Goal: Information Seeking & Learning: Learn about a topic

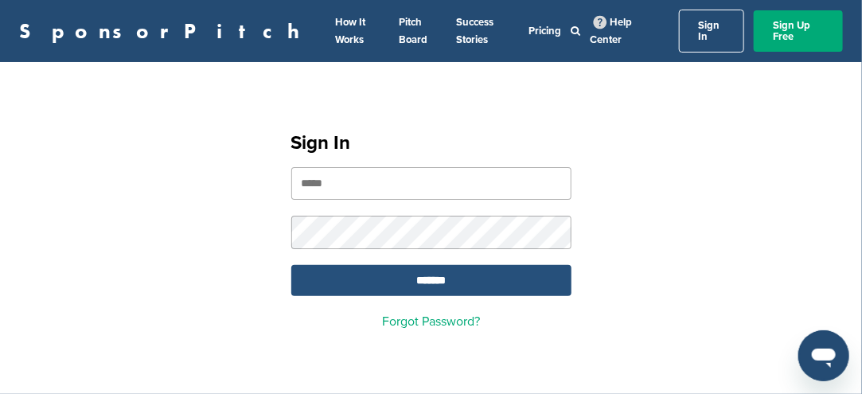
type input "**********"
click at [428, 265] on input "*******" at bounding box center [431, 280] width 280 height 31
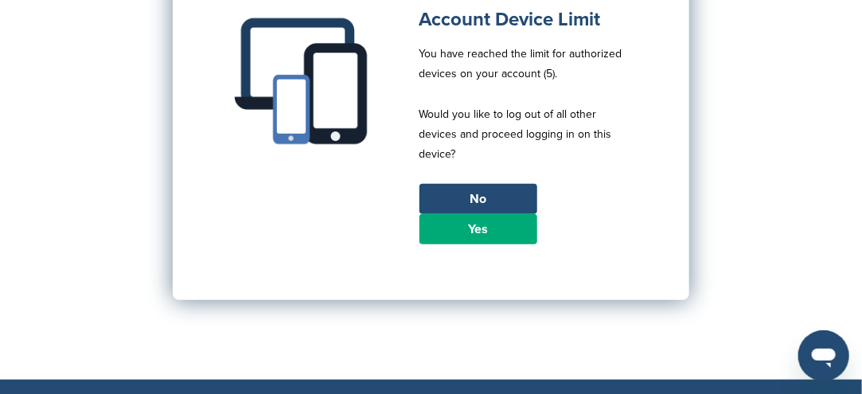
scroll to position [239, 0]
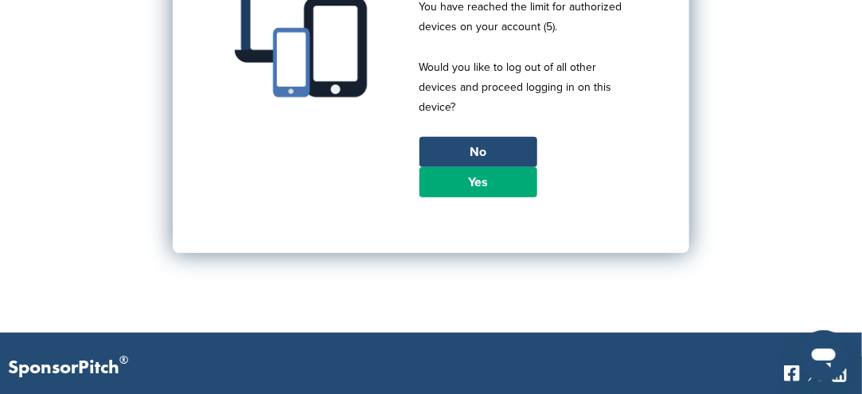
click at [485, 178] on link "Yes" at bounding box center [478, 182] width 118 height 30
click at [482, 170] on link "Yes" at bounding box center [478, 182] width 118 height 30
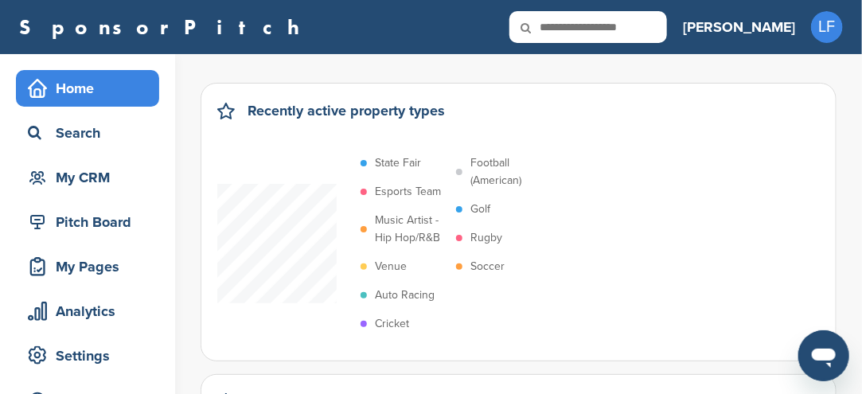
click at [482, 264] on p "Soccer" at bounding box center [487, 267] width 34 height 18
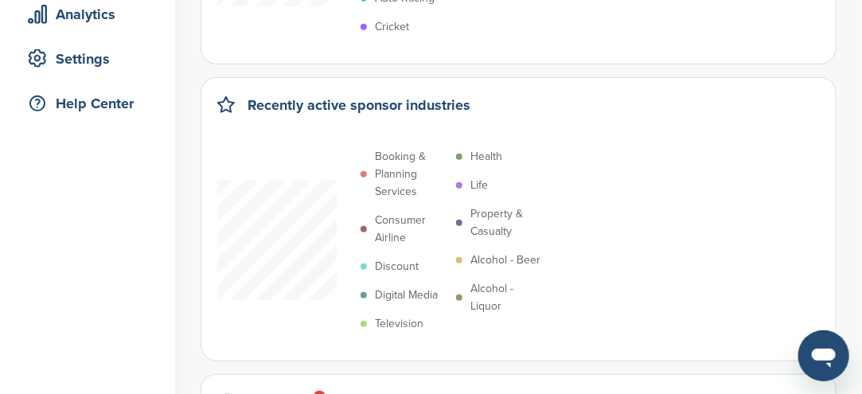
scroll to position [318, 0]
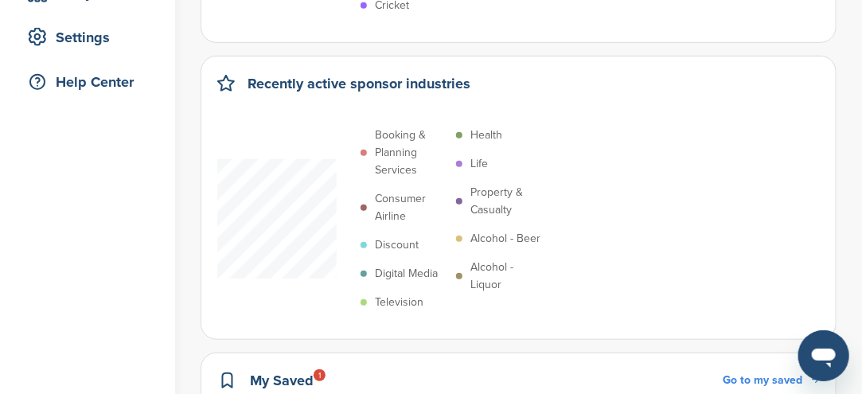
click at [414, 275] on p "Digital Media" at bounding box center [406, 274] width 63 height 18
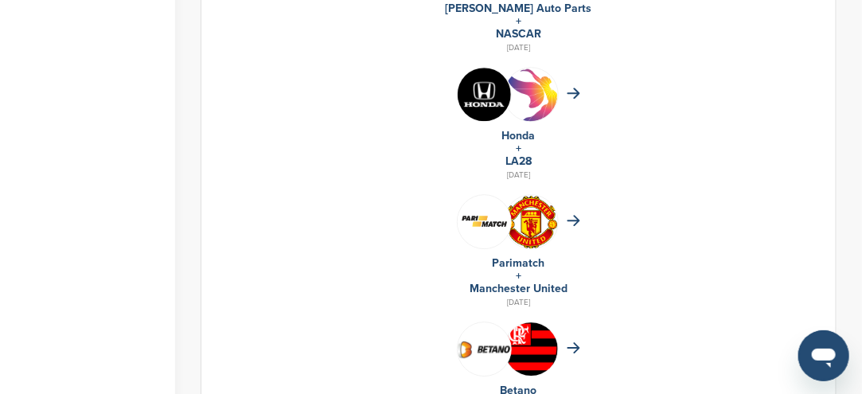
scroll to position [1512, 0]
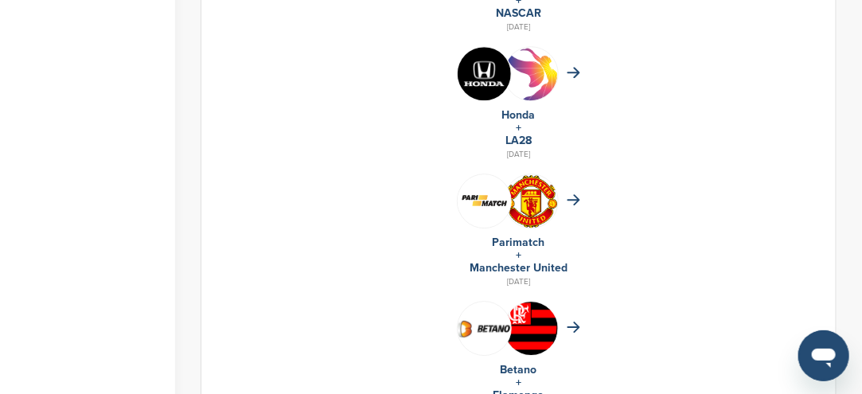
click at [482, 81] on img at bounding box center [484, 73] width 53 height 53
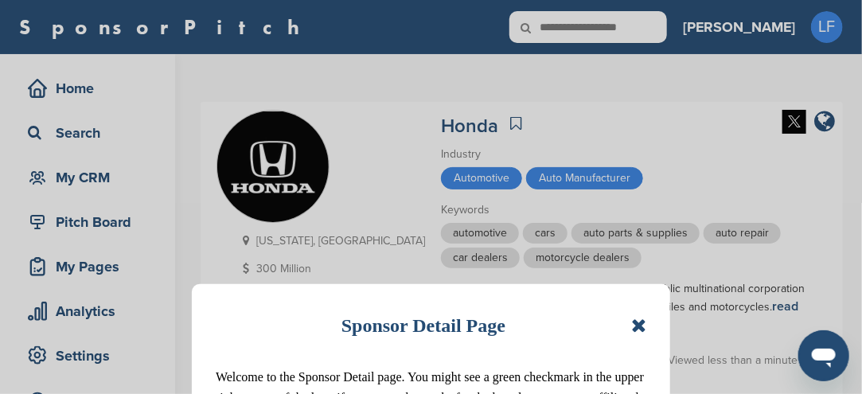
click at [641, 319] on icon at bounding box center [638, 325] width 15 height 19
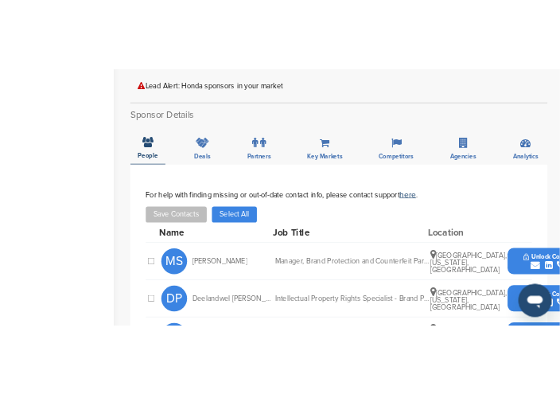
scroll to position [557, 0]
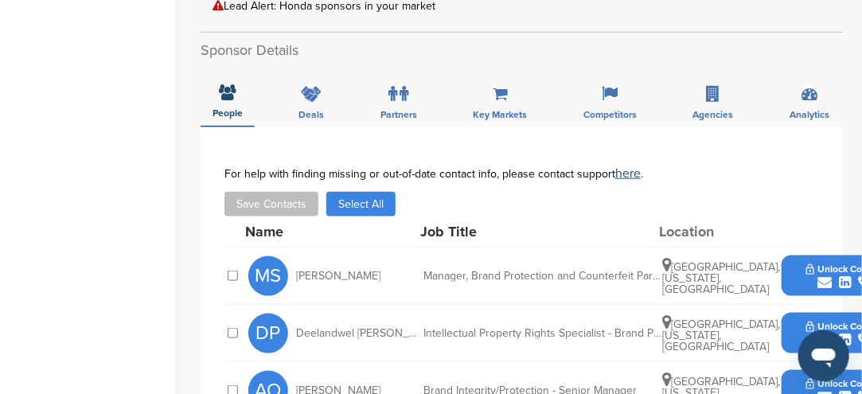
click at [819, 275] on icon "submit" at bounding box center [824, 282] width 14 height 14
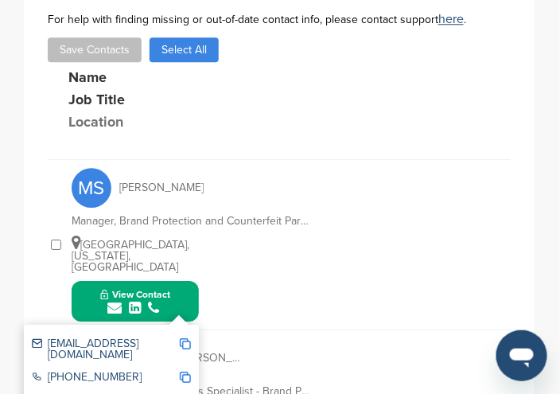
scroll to position [716, 0]
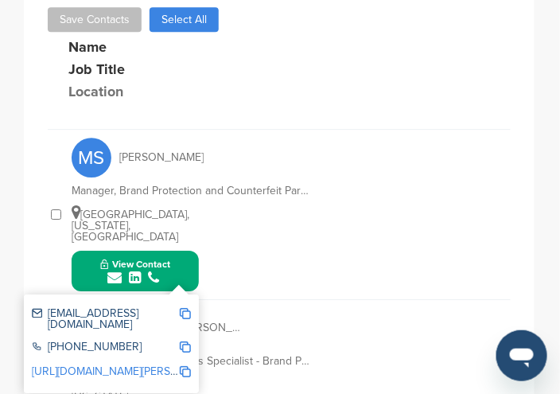
click at [186, 308] on img at bounding box center [185, 313] width 11 height 11
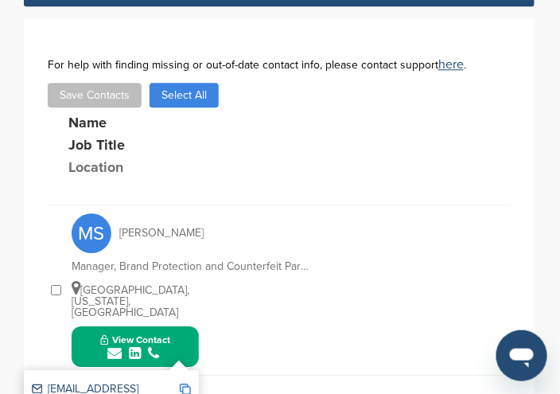
scroll to position [557, 0]
